Goal: Information Seeking & Learning: Check status

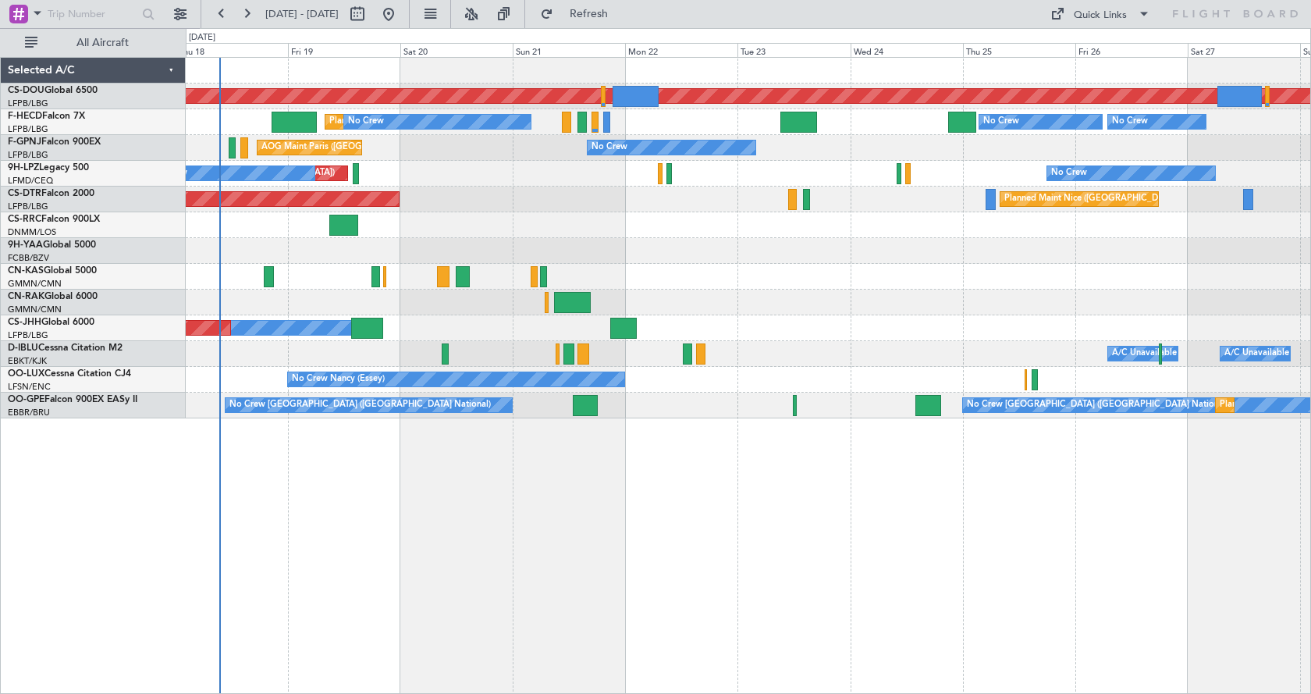
click at [603, 561] on div "Planned Maint London ([GEOGRAPHIC_DATA]) Planned Maint [GEOGRAPHIC_DATA] ([GEOG…" at bounding box center [749, 375] width 1126 height 637
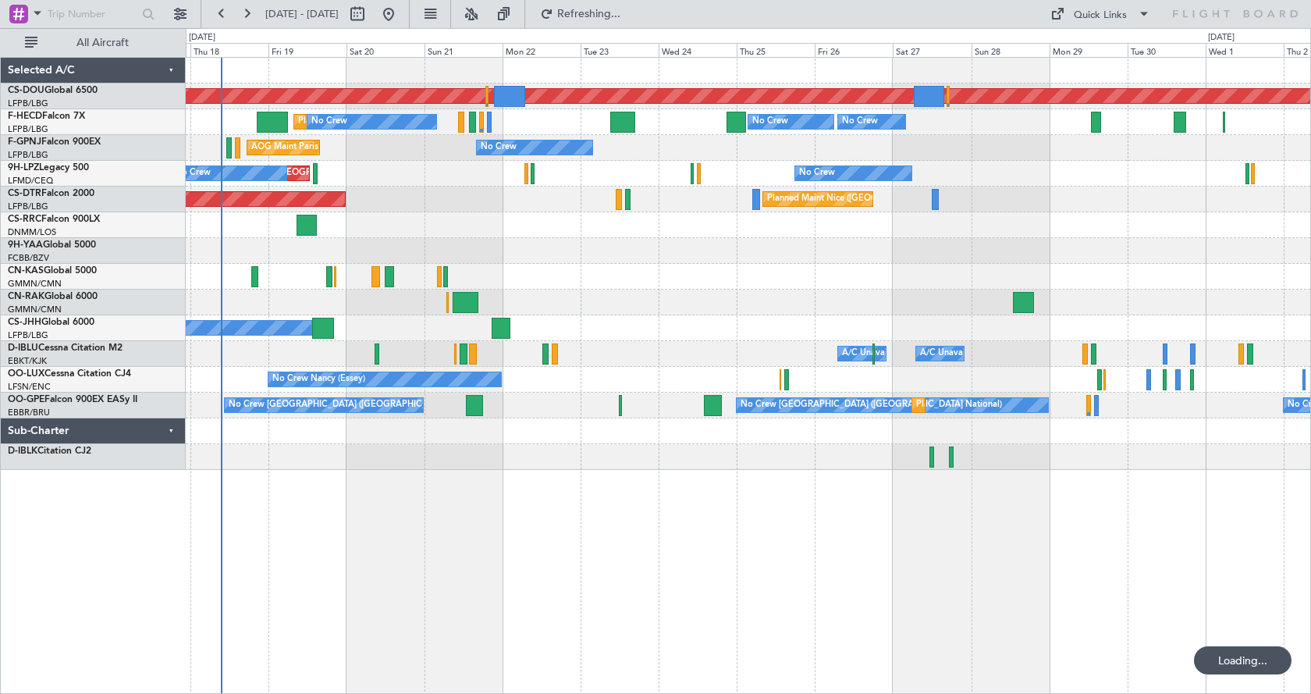
click at [648, 511] on div "Planned Maint London ([GEOGRAPHIC_DATA]) Planned Maint [GEOGRAPHIC_DATA] ([GEOG…" at bounding box center [749, 375] width 1126 height 637
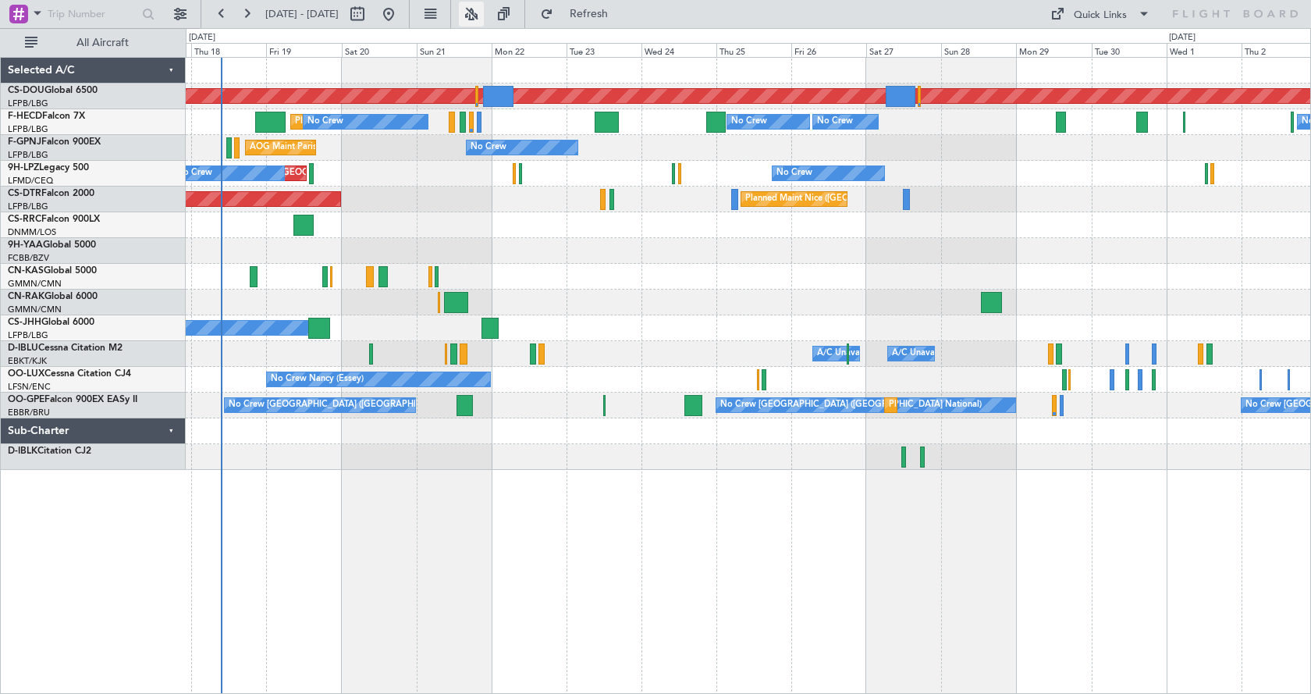
click at [484, 10] on button at bounding box center [471, 14] width 25 height 25
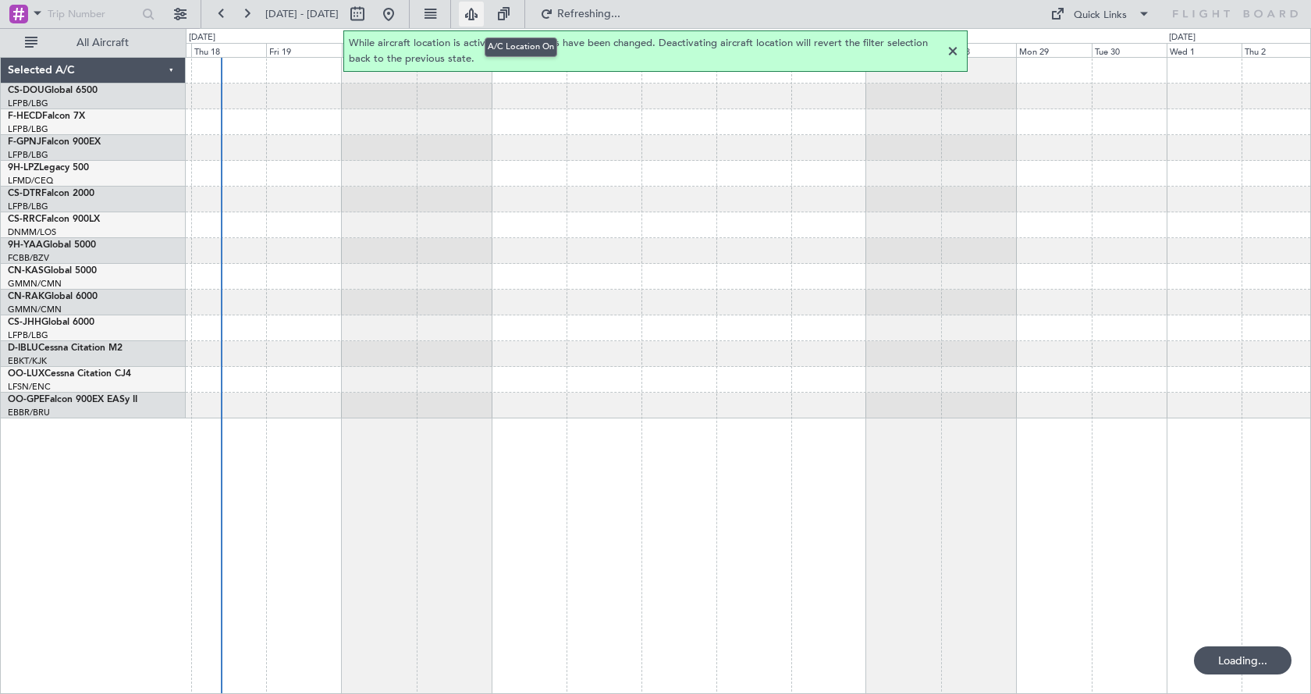
click at [484, 12] on button at bounding box center [471, 14] width 25 height 25
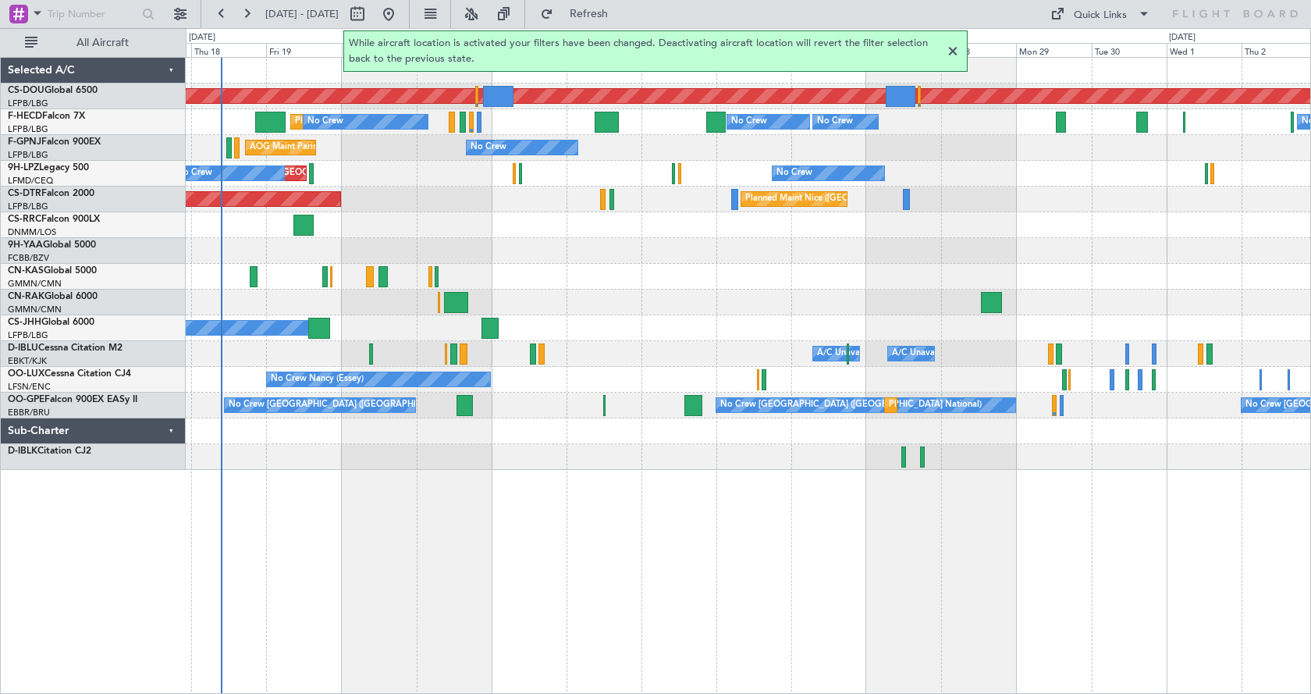
click at [949, 52] on div at bounding box center [953, 51] width 19 height 19
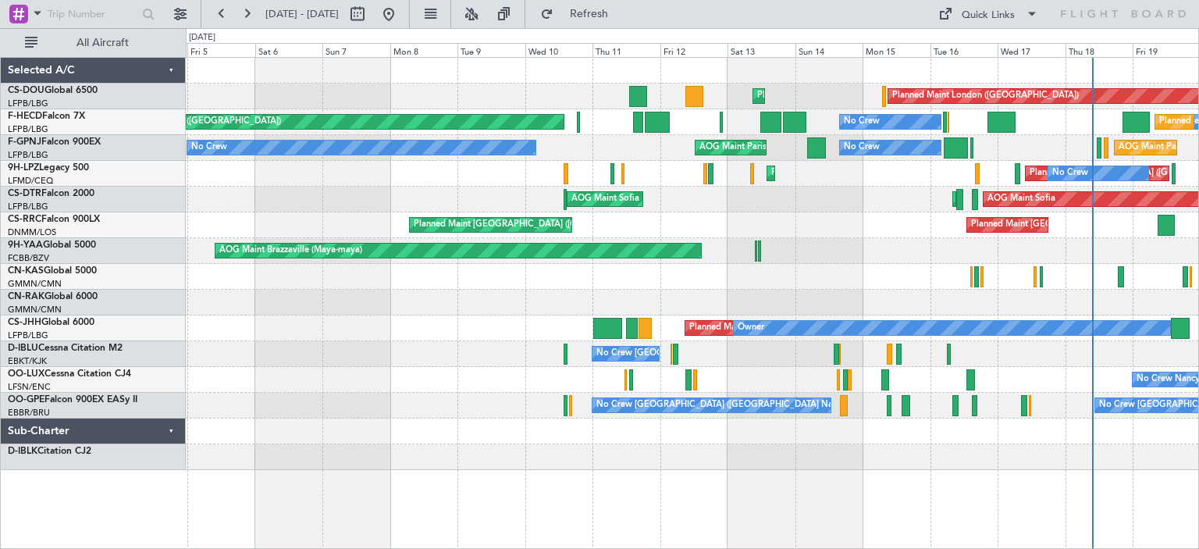
click at [1162, 394] on div "Planned Maint London ([GEOGRAPHIC_DATA]) Planned Maint [GEOGRAPHIC_DATA] ([GEOG…" at bounding box center [692, 303] width 1013 height 492
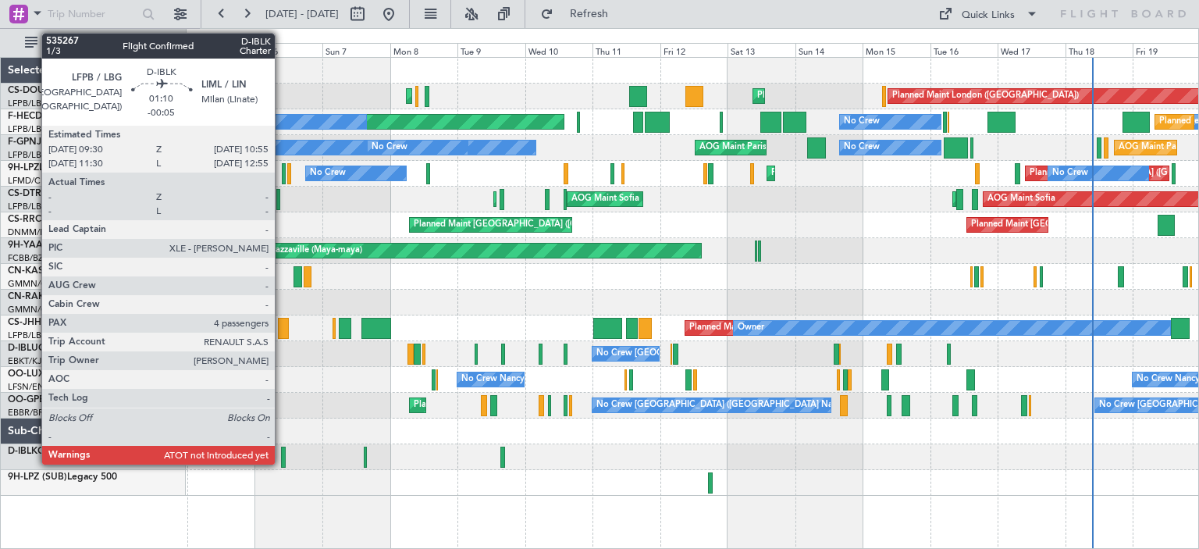
click at [282, 450] on div at bounding box center [283, 457] width 5 height 21
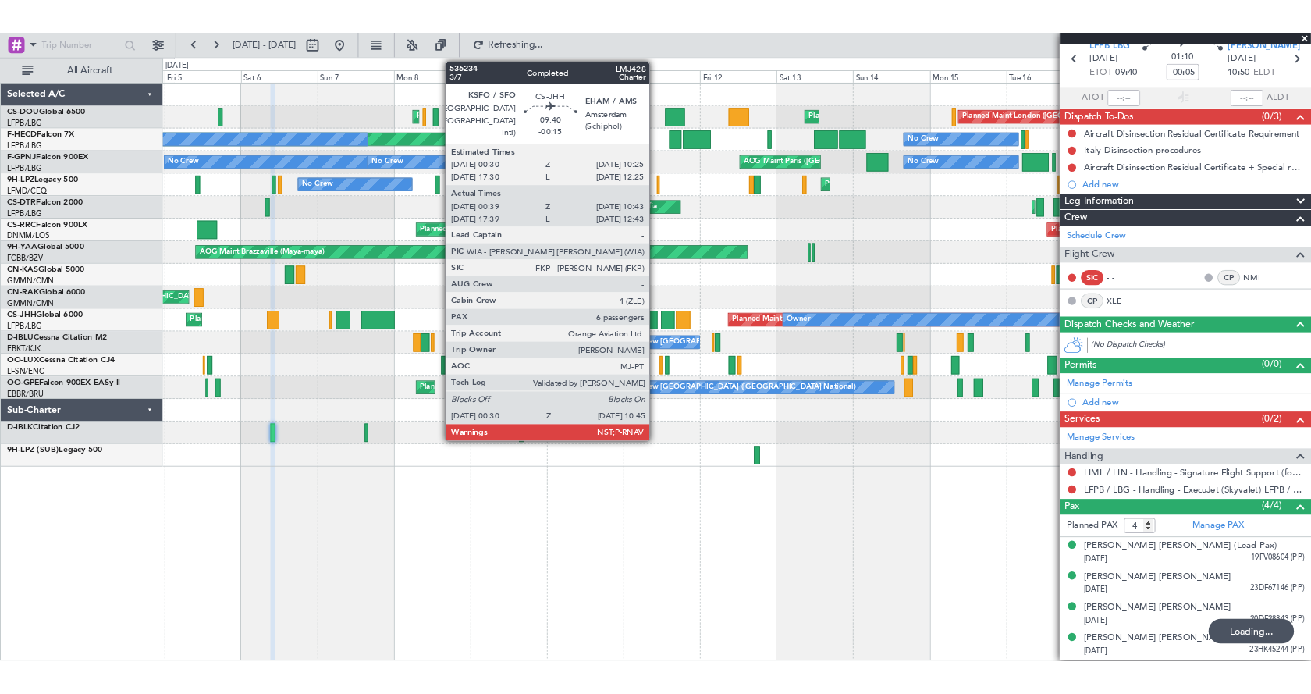
scroll to position [65, 0]
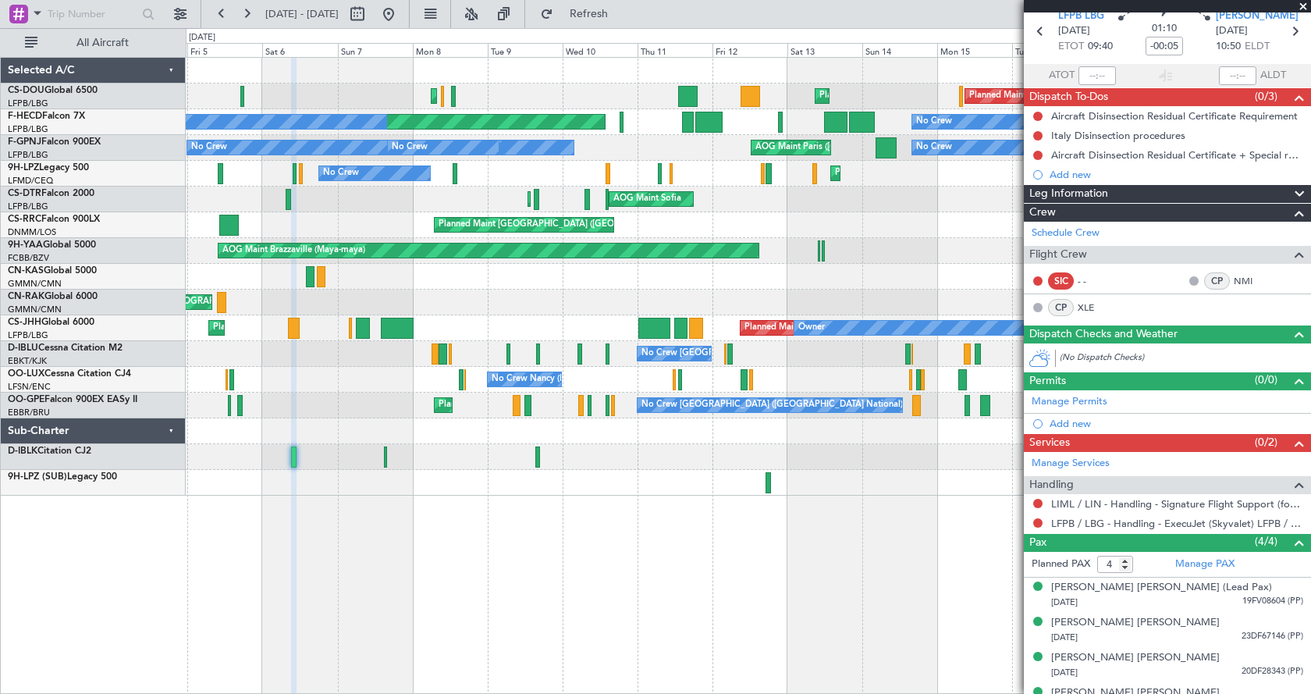
click at [247, 301] on div "Planned Maint London ([GEOGRAPHIC_DATA]) Planned Maint [GEOGRAPHIC_DATA] ([GEOG…" at bounding box center [748, 277] width 1125 height 438
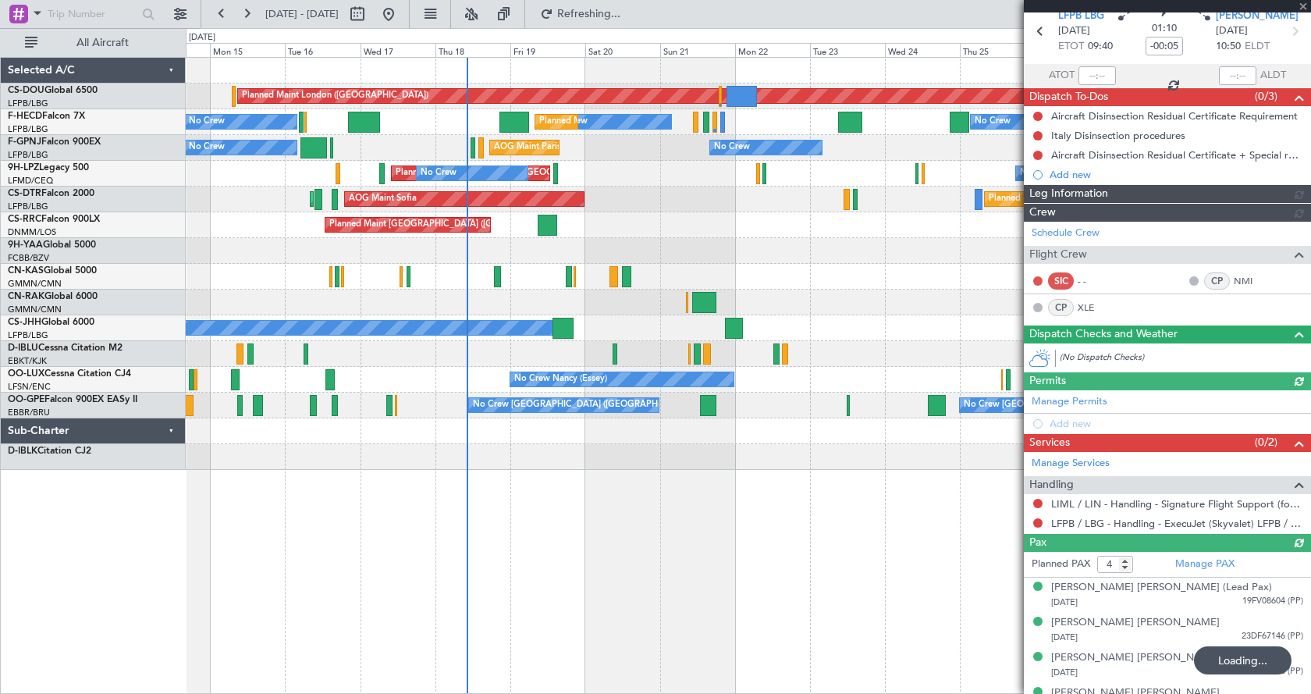
click at [582, 622] on div "Planned Maint London ([GEOGRAPHIC_DATA]) Planned Maint [GEOGRAPHIC_DATA] ([GEOG…" at bounding box center [749, 375] width 1126 height 637
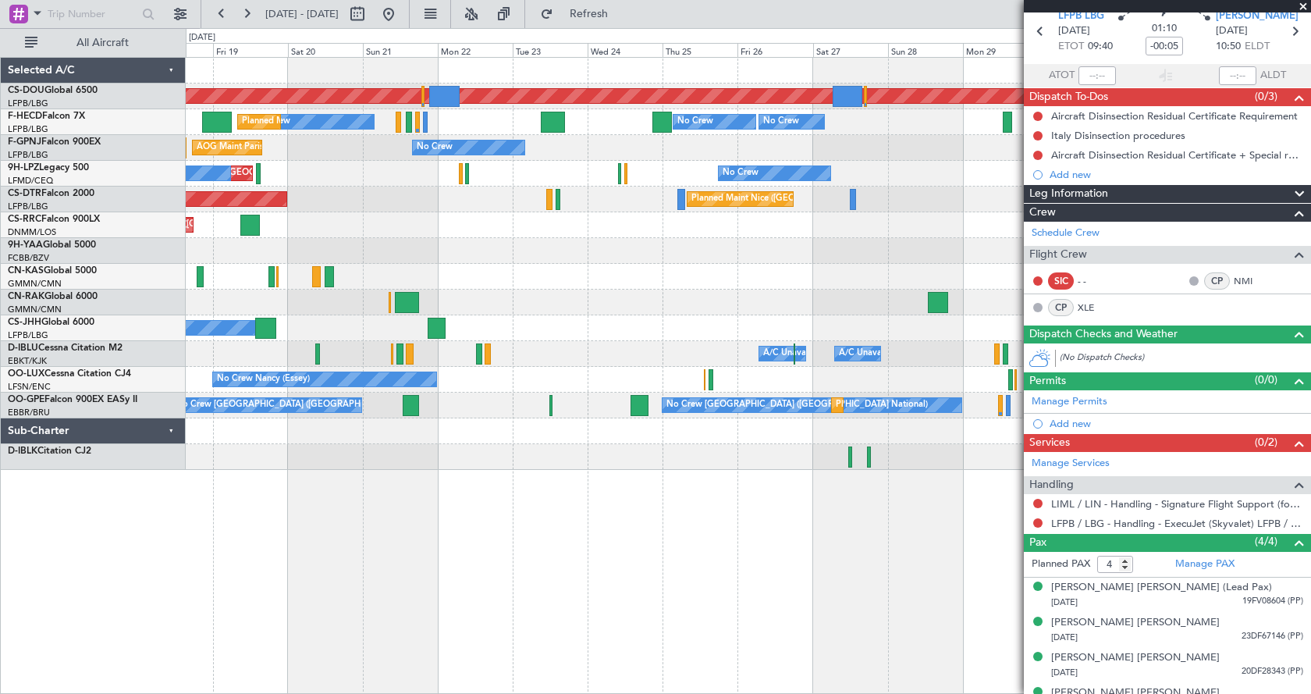
click at [457, 283] on div "Planned Maint London ([GEOGRAPHIC_DATA]) No Crew No Crew Planned Maint [GEOGRAP…" at bounding box center [748, 264] width 1125 height 412
click at [659, 279] on div at bounding box center [748, 277] width 1125 height 26
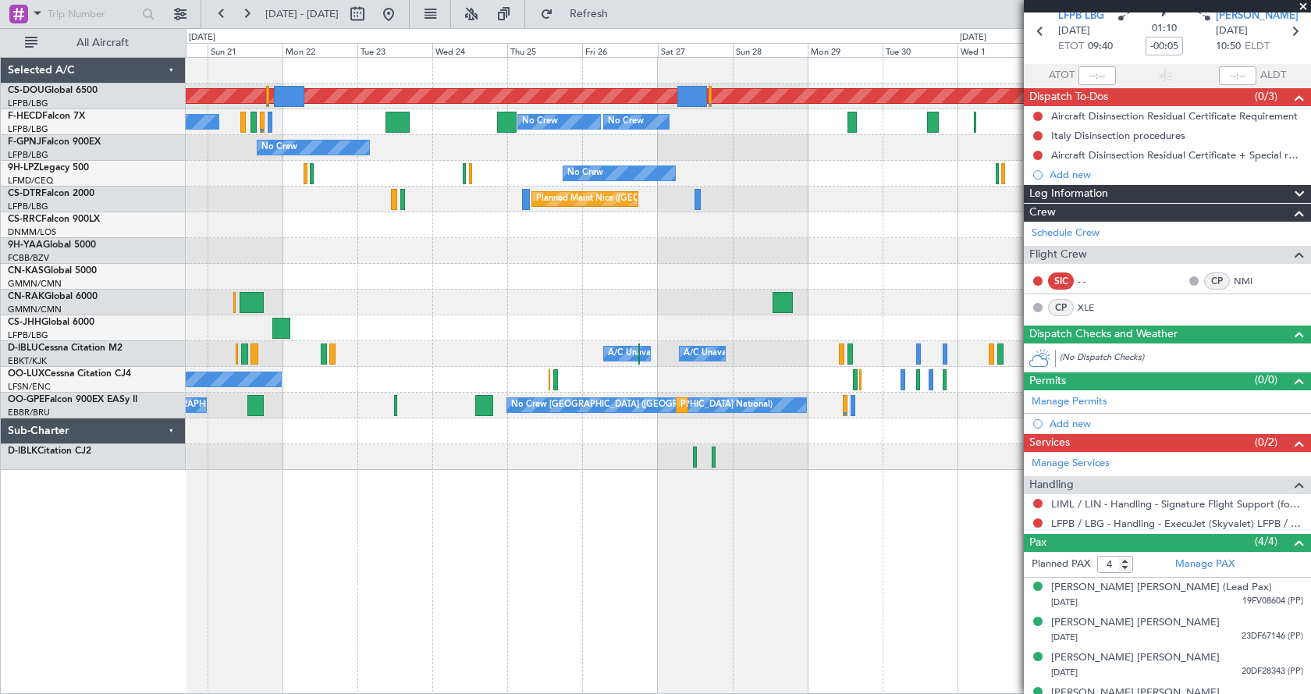
click at [481, 269] on div "Planned Maint London ([GEOGRAPHIC_DATA]) No Crew No Crew No Crew No Crew Planne…" at bounding box center [748, 264] width 1125 height 412
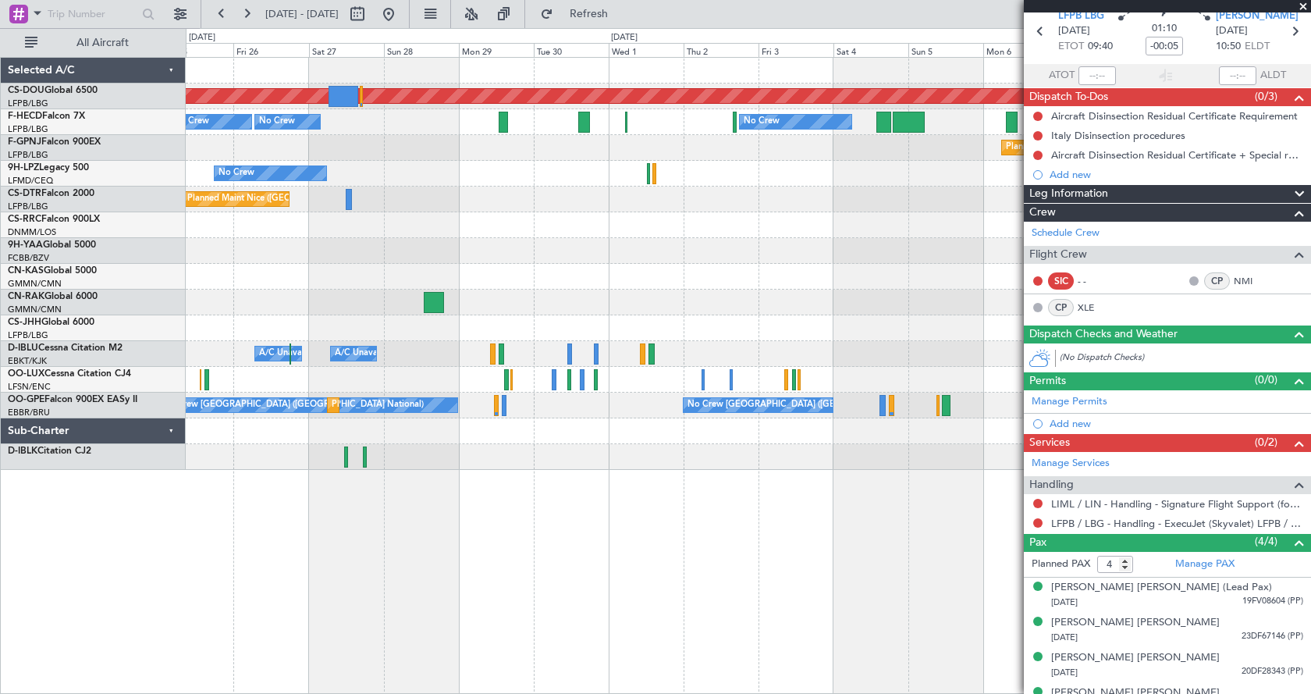
click at [566, 247] on div "Planned Maint London ([GEOGRAPHIC_DATA]) No Crew No Crew No Crew No Crew Planne…" at bounding box center [748, 264] width 1125 height 412
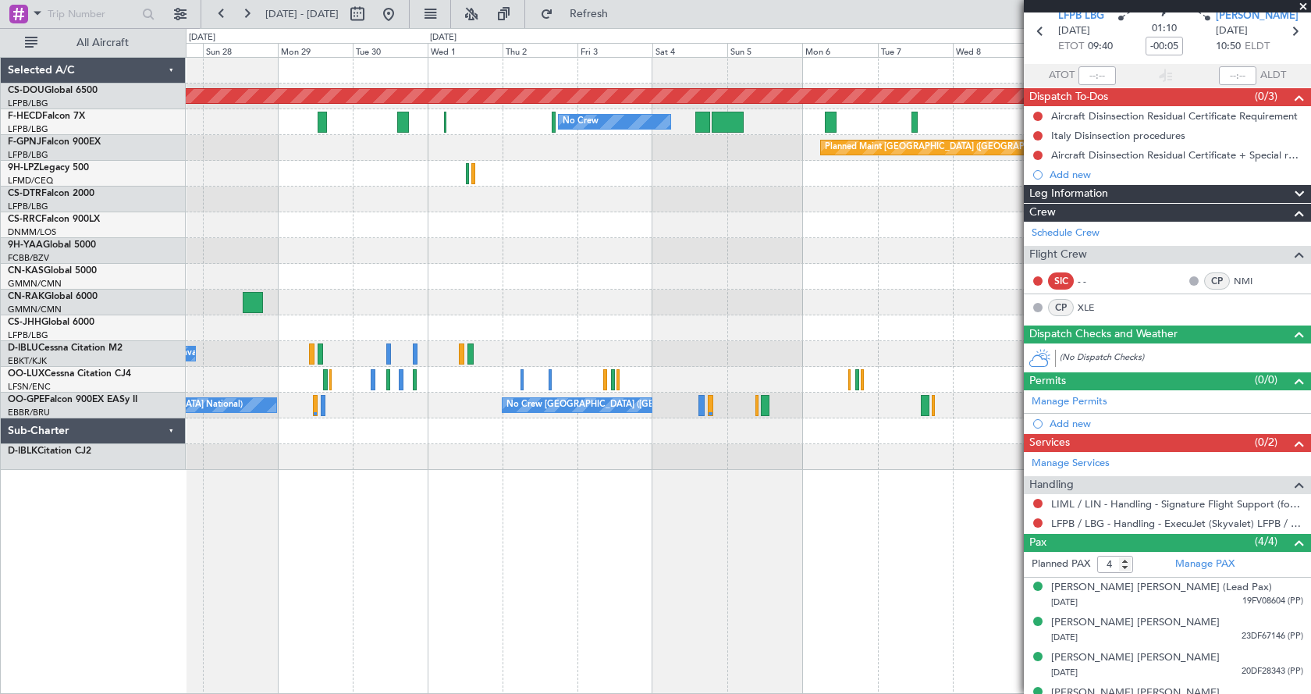
click at [531, 326] on div "Planned Maint London ([GEOGRAPHIC_DATA]) No Crew No Crew No Crew No Crew Planne…" at bounding box center [748, 264] width 1125 height 412
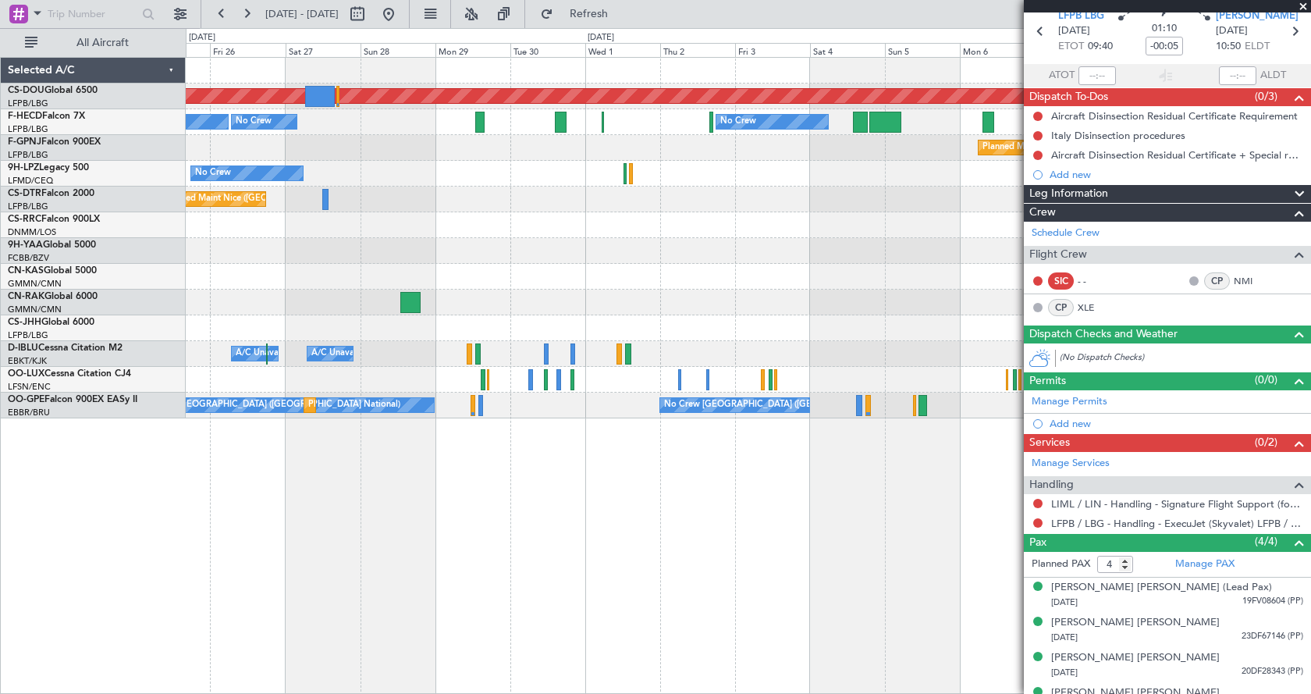
click at [741, 585] on div "Planned Maint London ([GEOGRAPHIC_DATA]) No Crew No Crew No Crew No Crew Planne…" at bounding box center [749, 375] width 1126 height 637
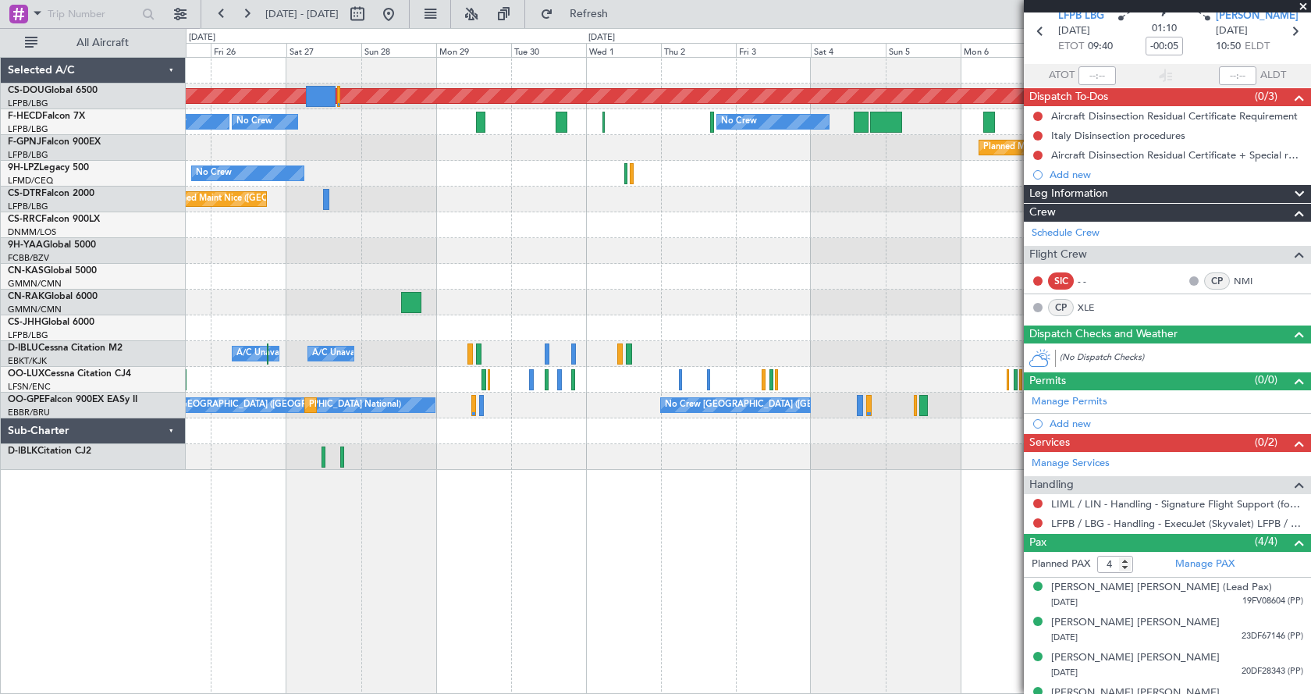
click at [688, 567] on div "Planned Maint London ([GEOGRAPHIC_DATA]) No Crew No Crew No Crew No Crew Planne…" at bounding box center [749, 375] width 1126 height 637
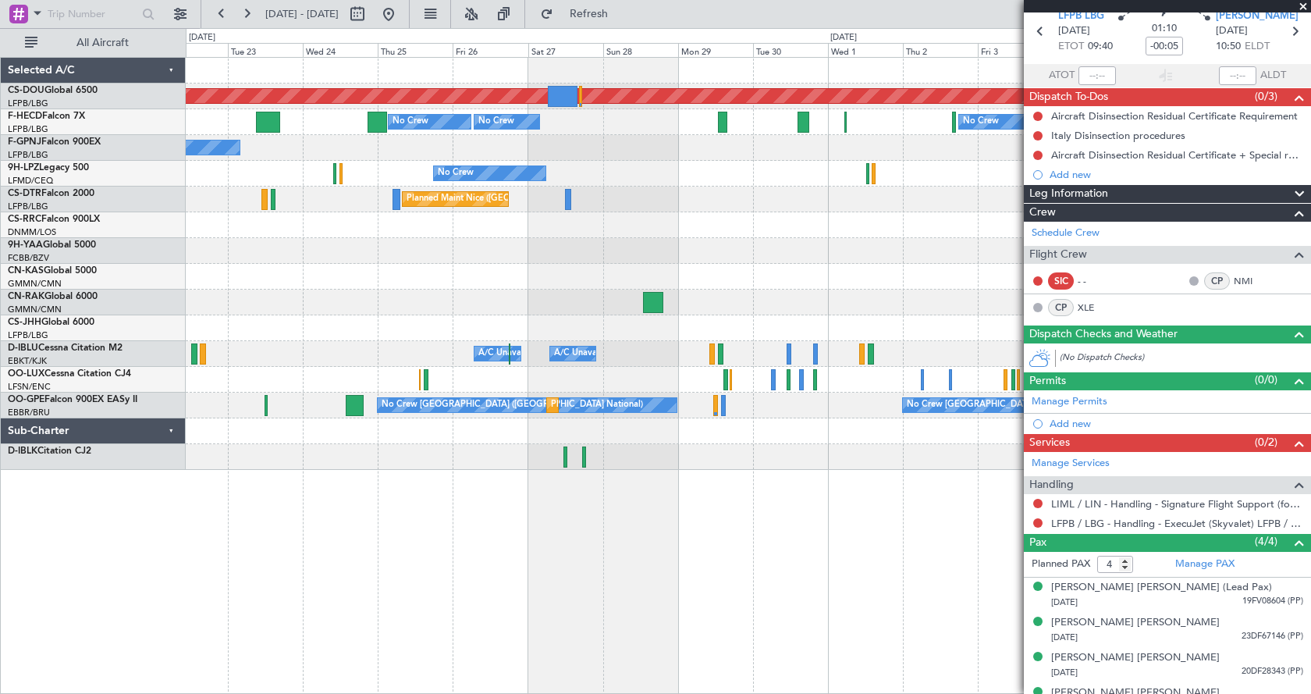
click at [838, 611] on div "Planned Maint London ([GEOGRAPHIC_DATA]) No Crew No Crew No Crew No Crew Planne…" at bounding box center [749, 375] width 1126 height 637
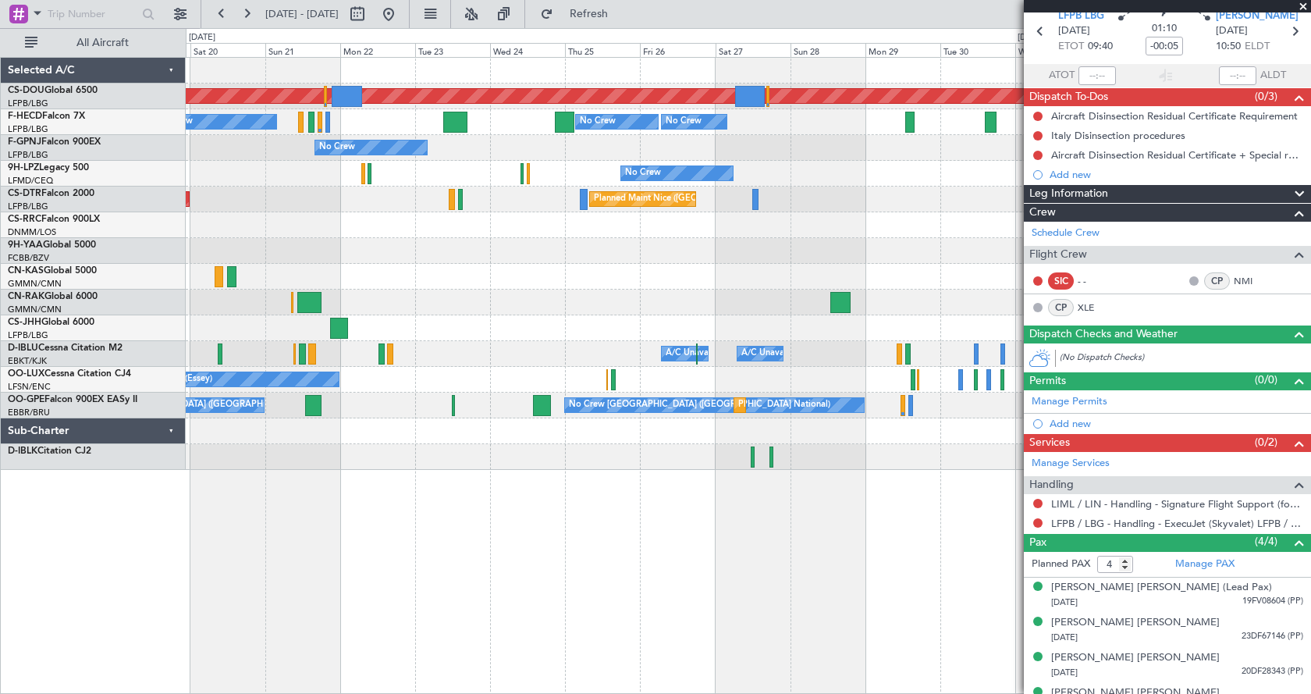
click at [635, 559] on div "Planned Maint London ([GEOGRAPHIC_DATA]) No Crew No Crew No Crew No Crew Planne…" at bounding box center [749, 375] width 1126 height 637
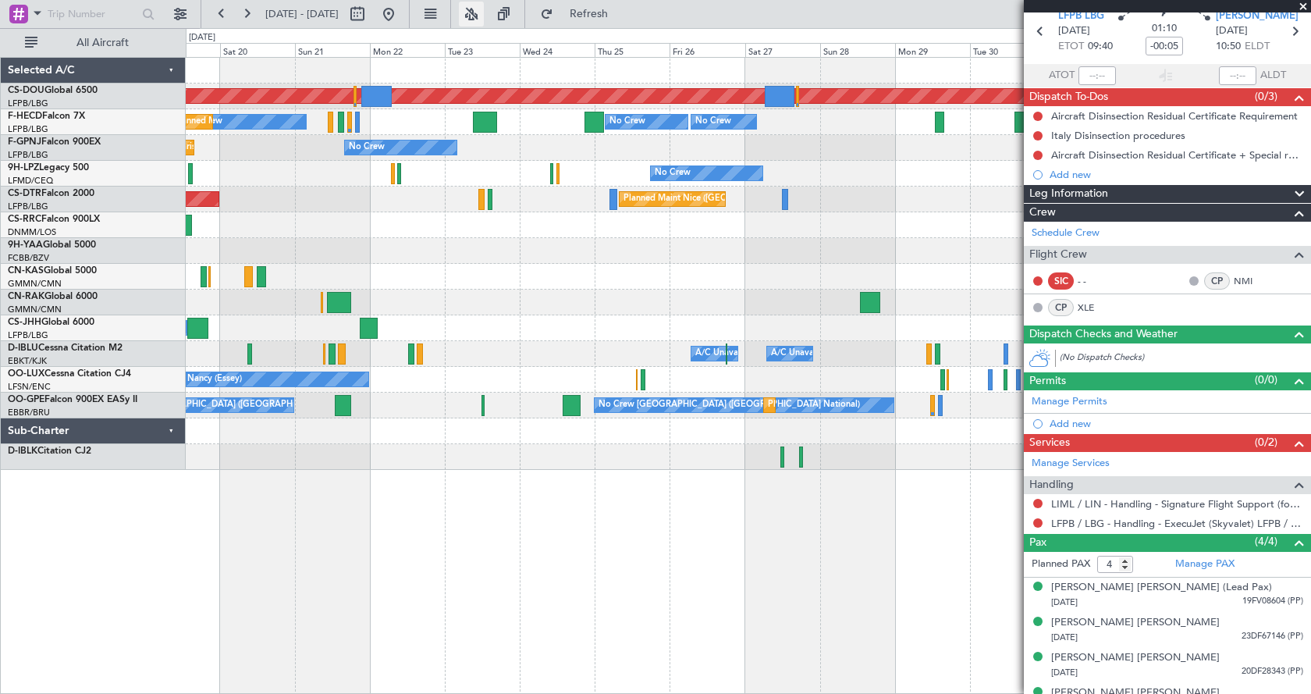
click at [484, 3] on button at bounding box center [471, 14] width 25 height 25
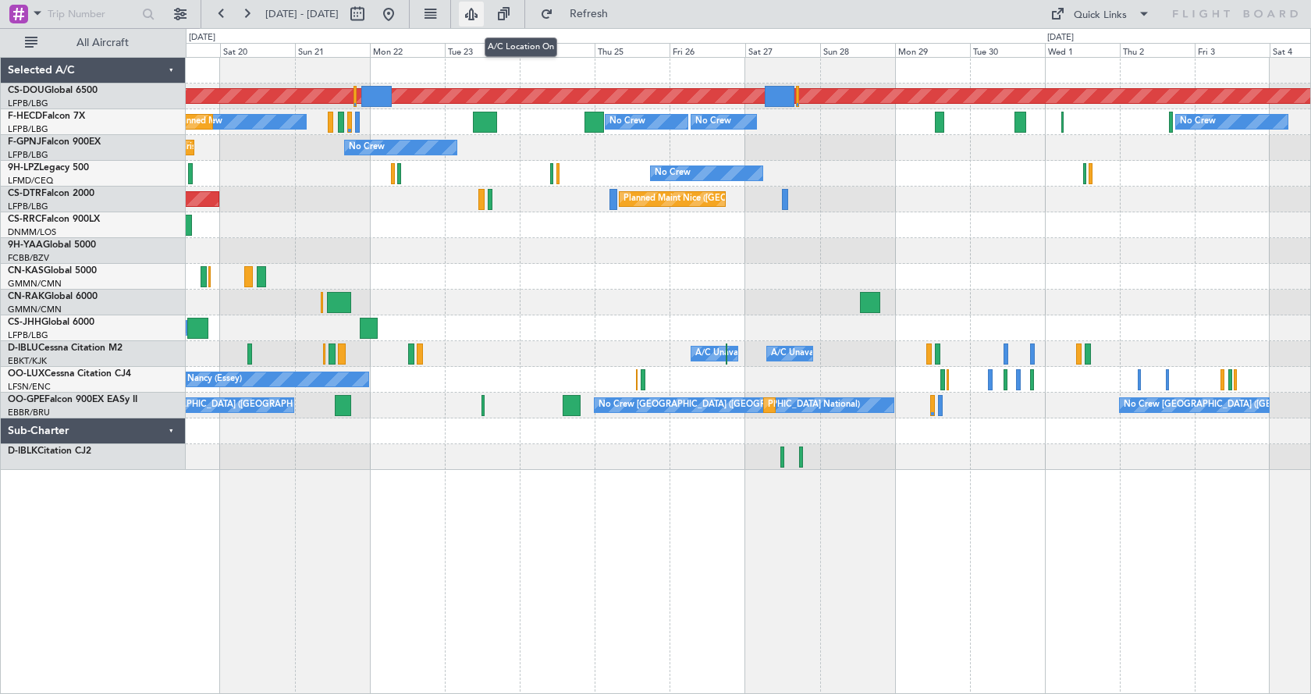
type input "0"
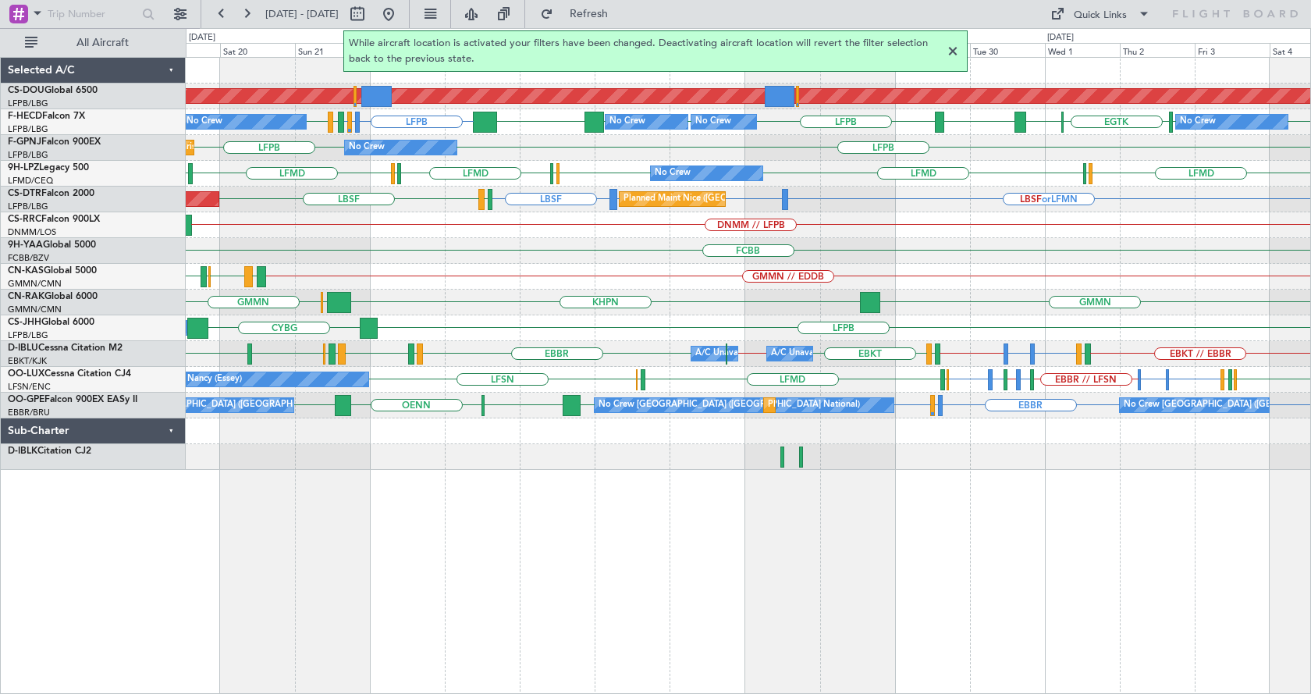
click at [777, 522] on div "Planned Maint London ([GEOGRAPHIC_DATA]) LFPB LFMN or LFPB LFPB LFPB LFPB [GEOG…" at bounding box center [749, 375] width 1126 height 637
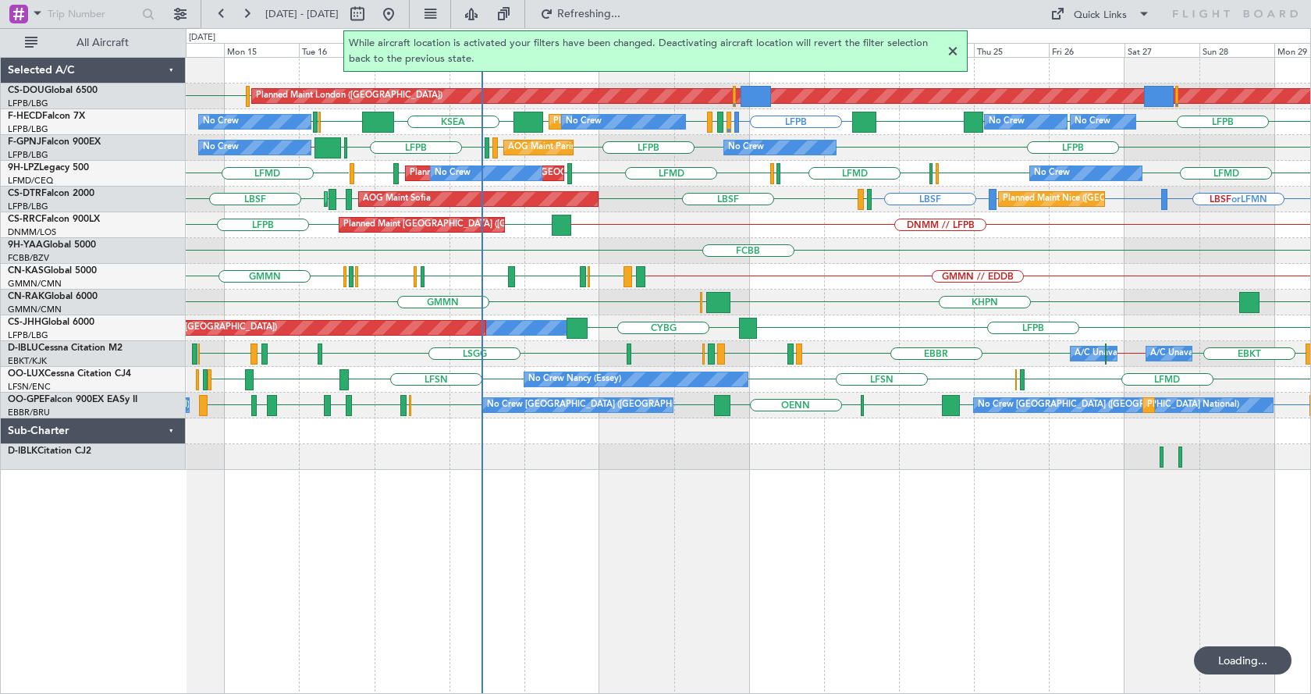
drag, startPoint x: 952, startPoint y: 51, endPoint x: 941, endPoint y: 59, distance: 12.8
click at [952, 50] on div at bounding box center [953, 51] width 19 height 19
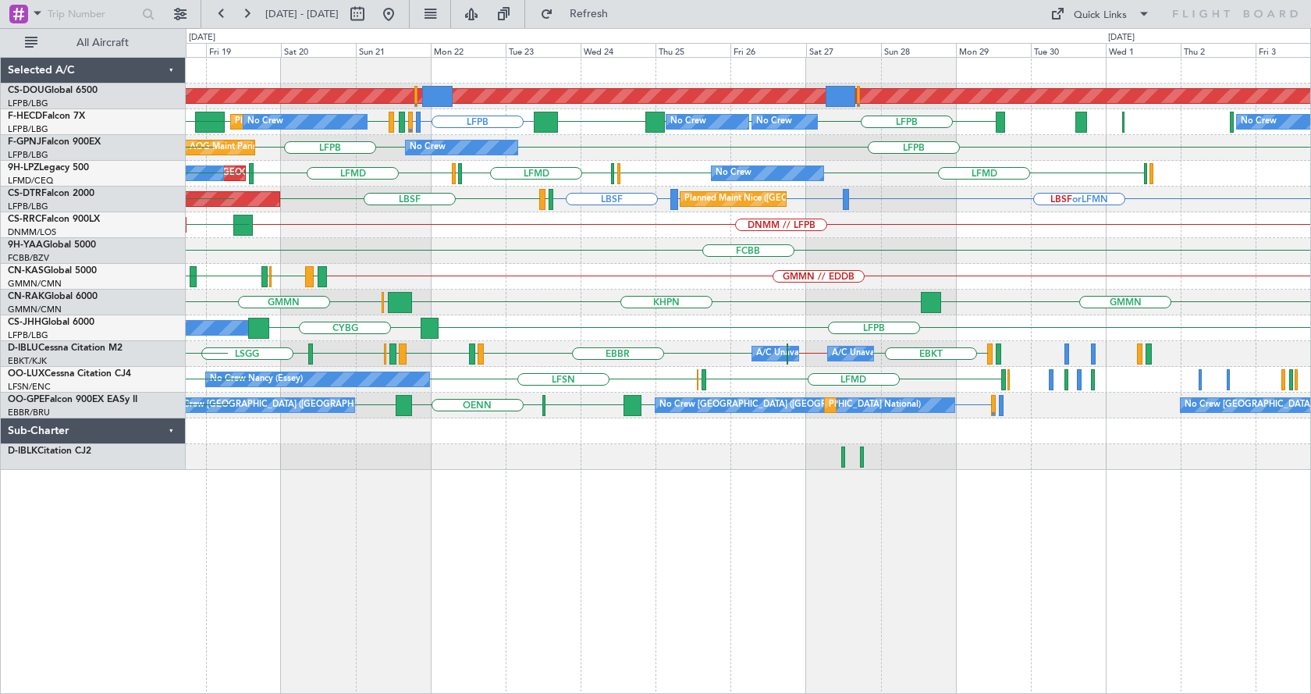
click at [763, 561] on div "Planned Maint London ([GEOGRAPHIC_DATA]) EGKB LFPB LFPB LFMN or LFPB LFPB LFPB …" at bounding box center [749, 375] width 1126 height 637
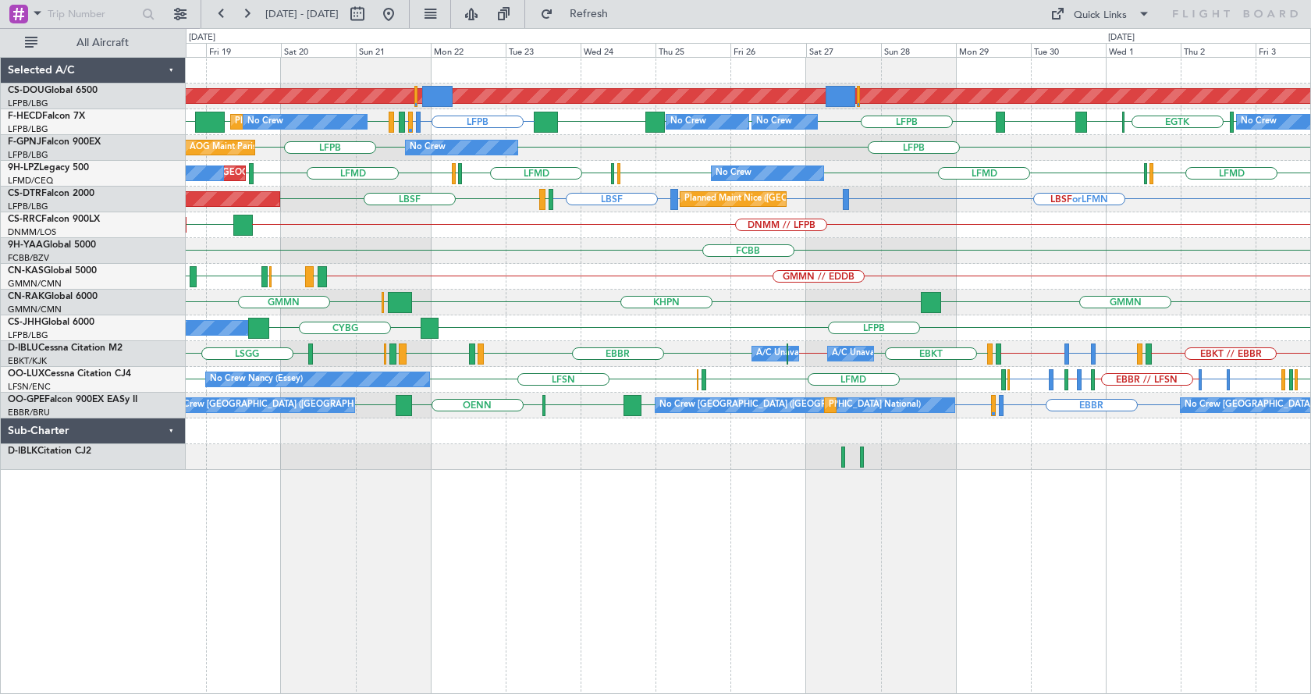
click at [708, 553] on div "Planned Maint London ([GEOGRAPHIC_DATA]) Planned Maint [GEOGRAPHIC_DATA] ([GEOG…" at bounding box center [749, 375] width 1126 height 637
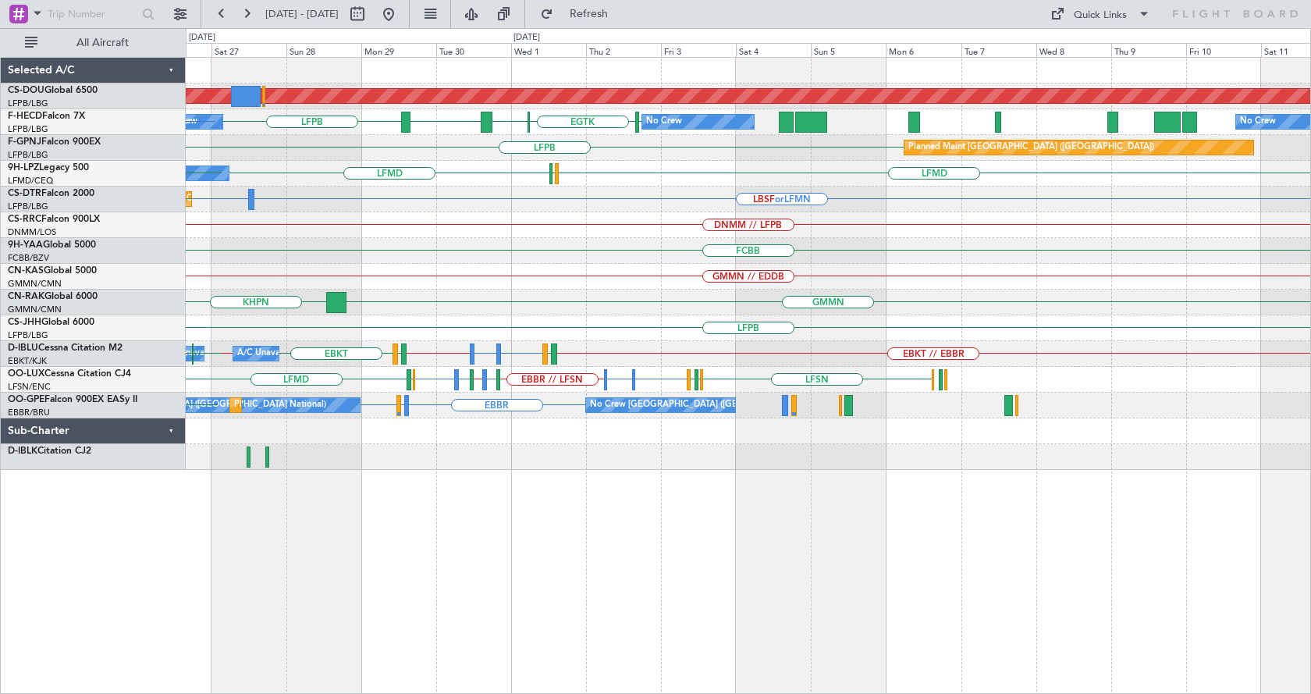
click at [599, 545] on div "Planned Maint London ([GEOGRAPHIC_DATA]) No Crew No Crew LFPB [GEOGRAPHIC_DATA]…" at bounding box center [749, 375] width 1126 height 637
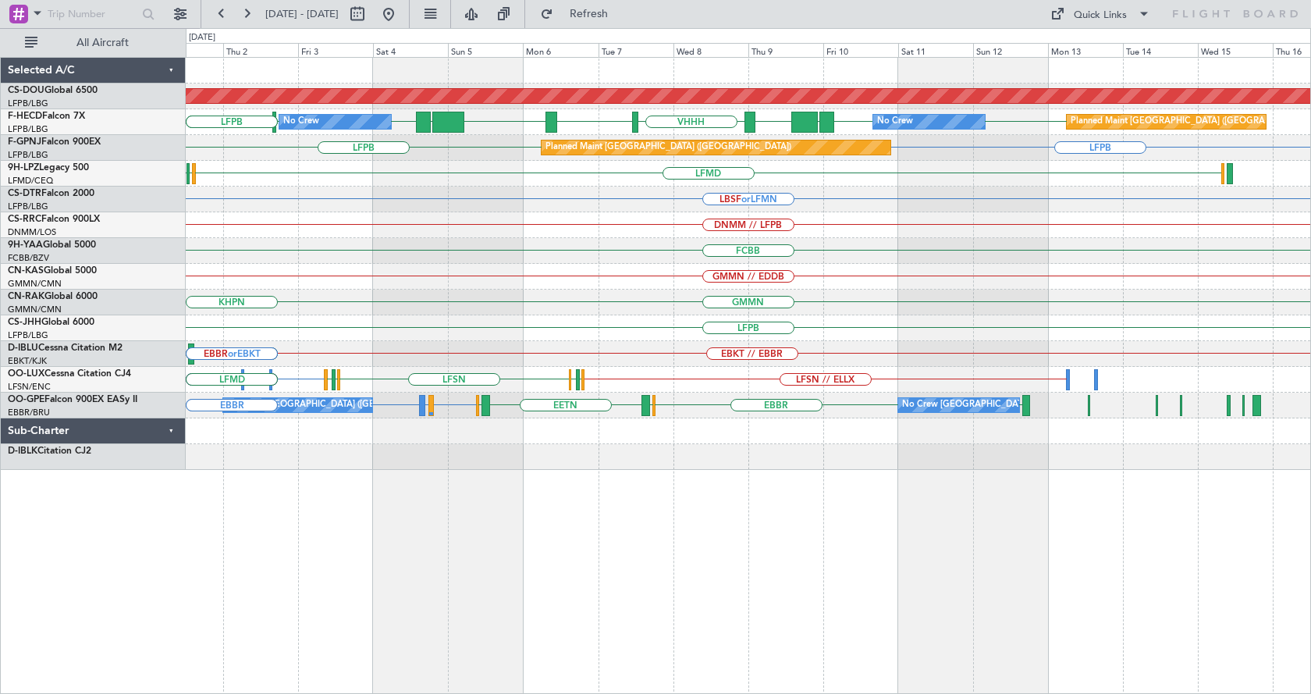
click at [1055, 527] on div "Planned Maint London ([GEOGRAPHIC_DATA]) WSSL HEGN LFPB LFPB [GEOGRAPHIC_DATA] …" at bounding box center [749, 375] width 1126 height 637
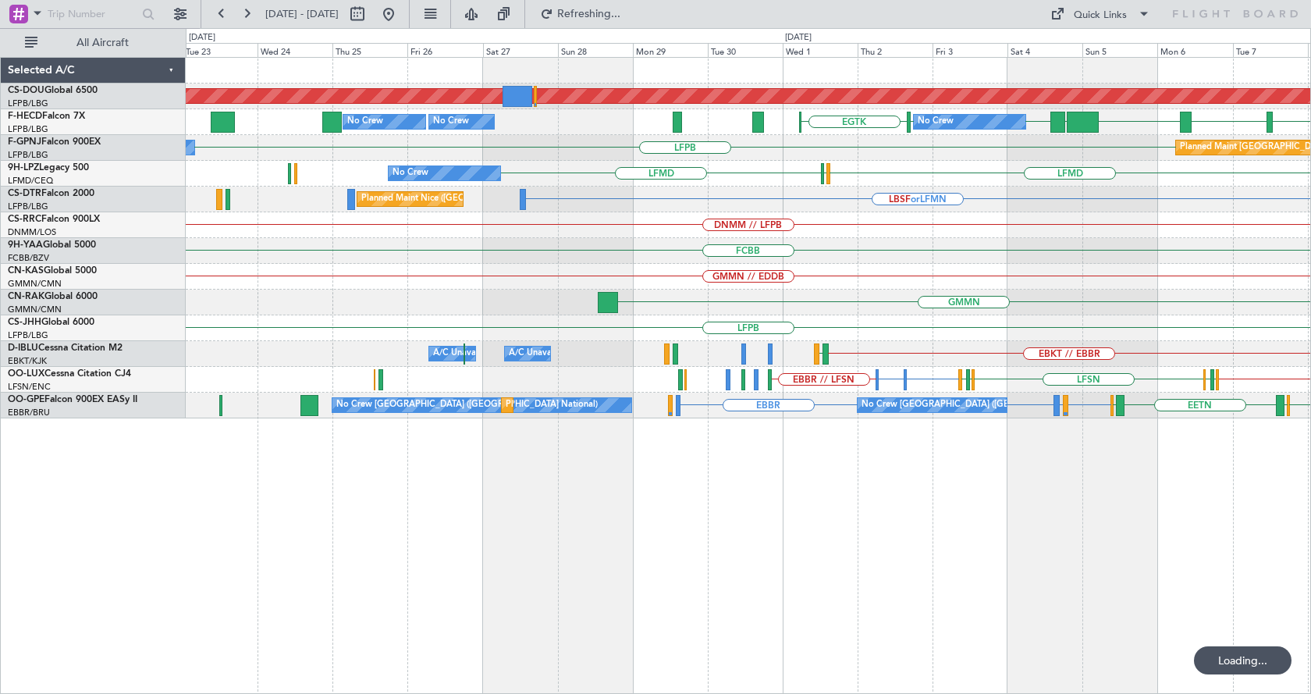
click at [998, 537] on div "Planned Maint London ([GEOGRAPHIC_DATA]) No Crew WSSL HEGN LFPB LFPB [GEOGRAPHI…" at bounding box center [749, 375] width 1126 height 637
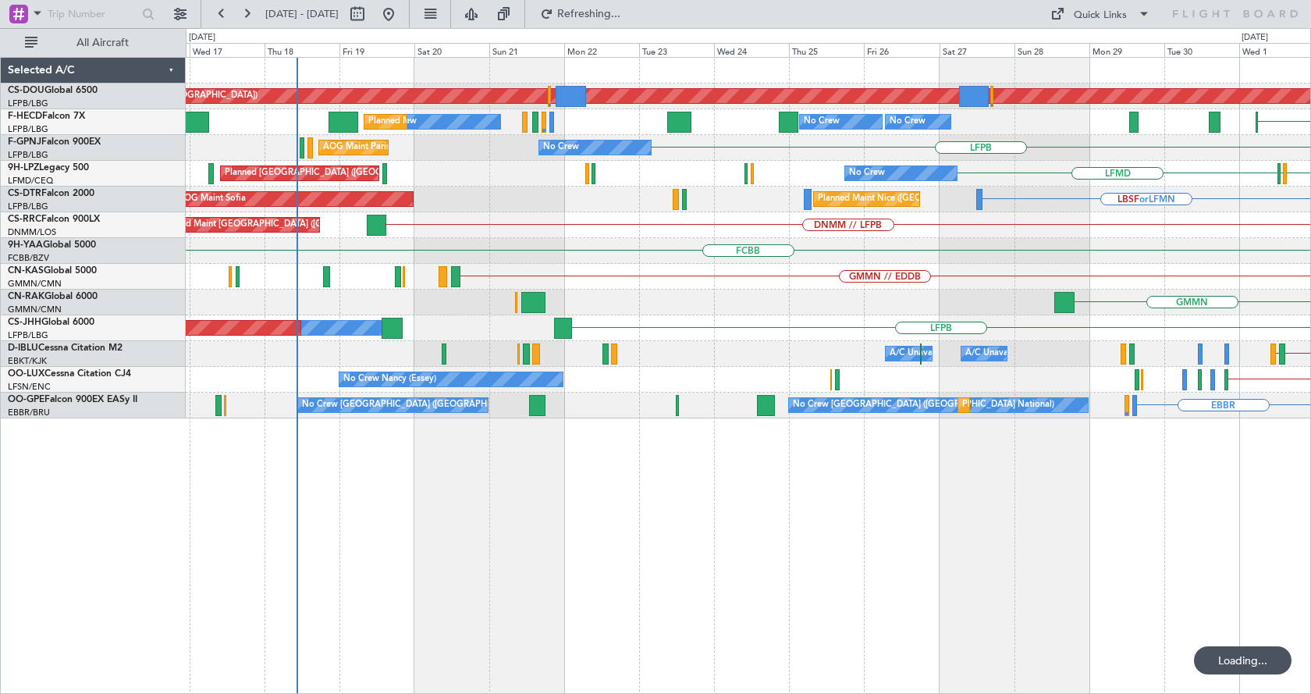
click at [758, 553] on div "Planned Maint London ([GEOGRAPHIC_DATA]) Planned Maint [GEOGRAPHIC_DATA] ([GEOG…" at bounding box center [749, 375] width 1126 height 637
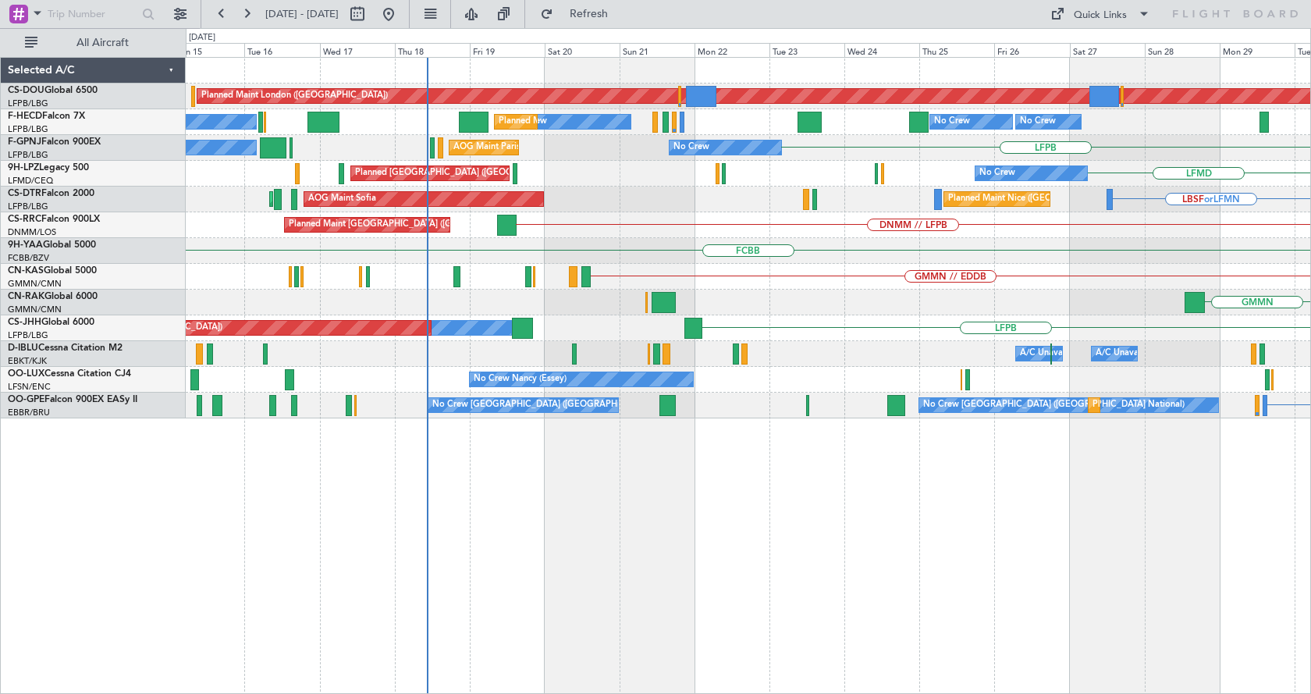
click at [593, 541] on div "Planned Maint London ([GEOGRAPHIC_DATA]) Planned Maint [GEOGRAPHIC_DATA] ([GEOG…" at bounding box center [749, 375] width 1126 height 637
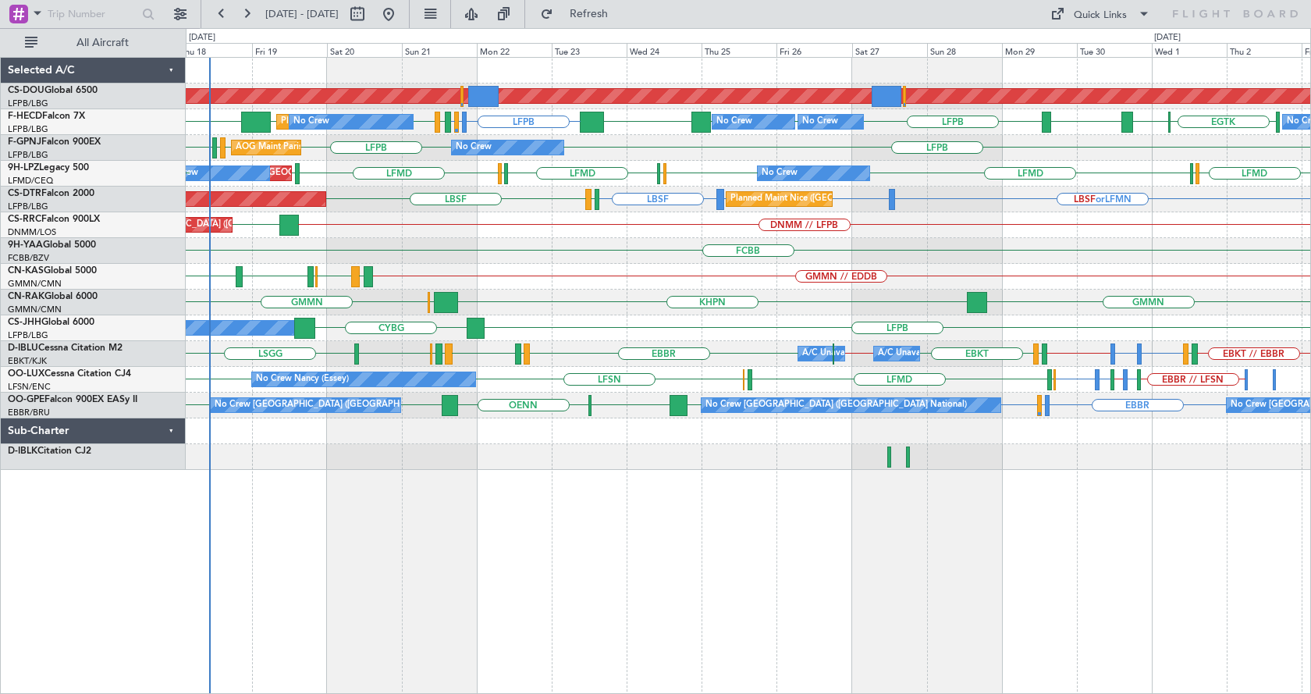
click at [516, 594] on div "Planned Maint London ([GEOGRAPHIC_DATA]) LFPB LFMN or LFPB LFPB [GEOGRAPHIC_DAT…" at bounding box center [749, 375] width 1126 height 637
